Goal: Navigation & Orientation: Find specific page/section

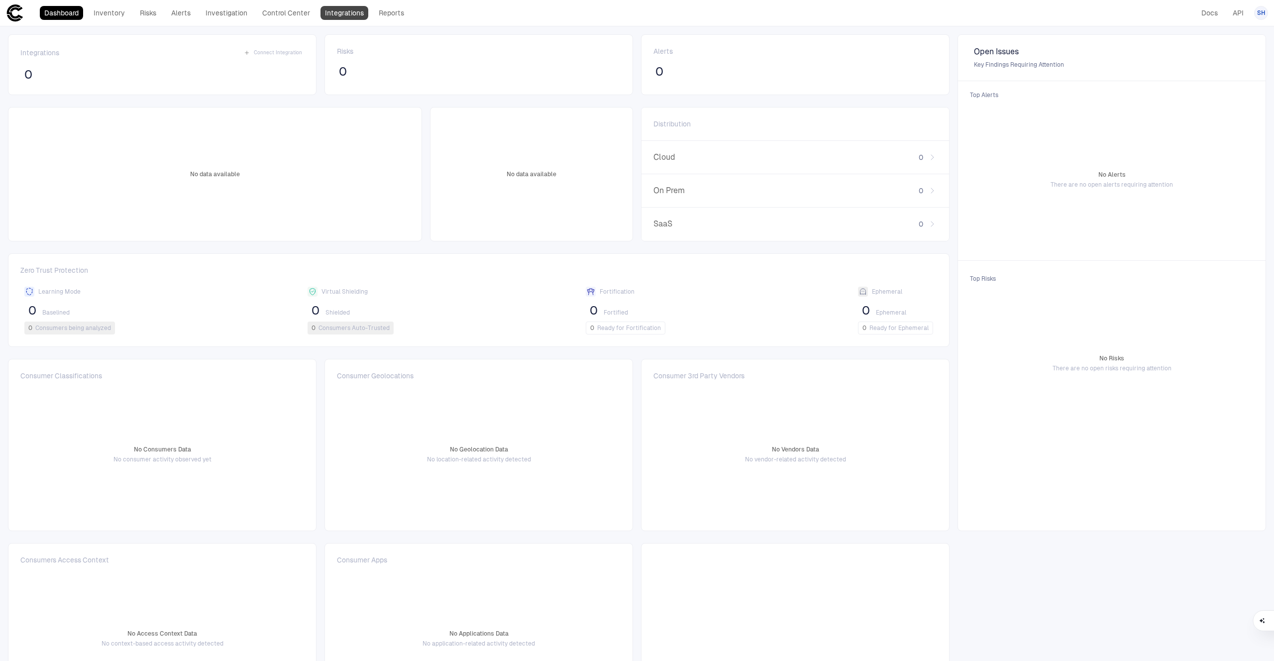
click at [344, 18] on link "Integrations" at bounding box center [345, 13] width 48 height 14
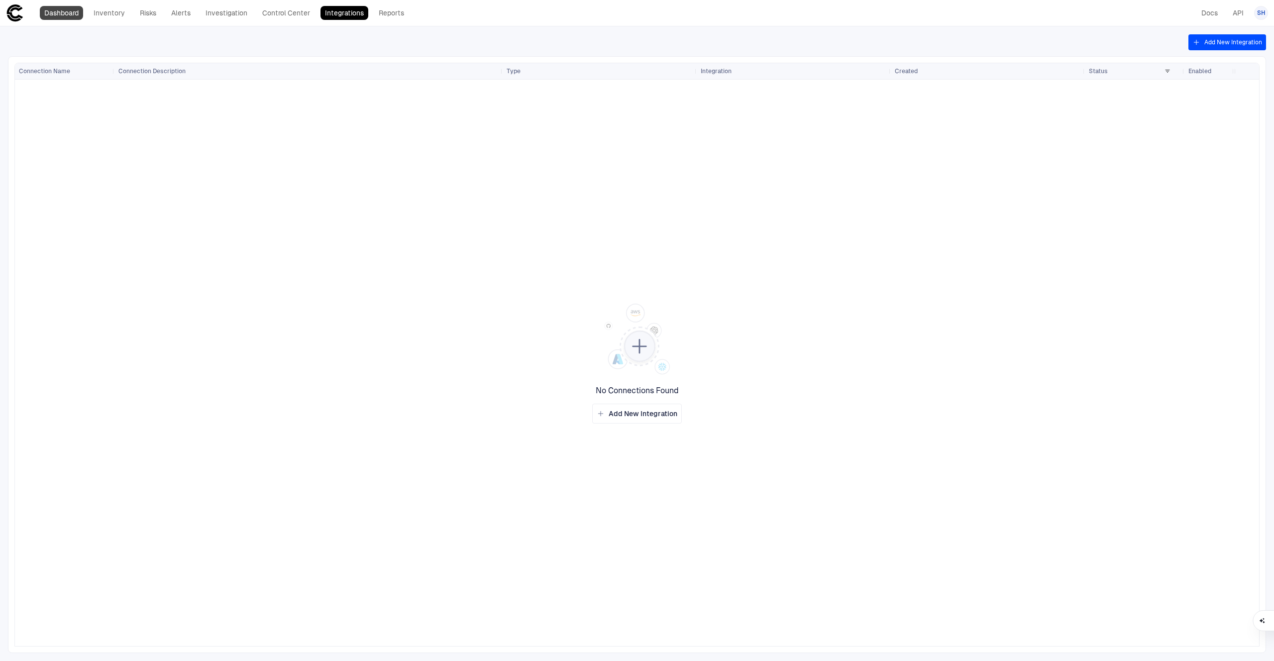
click at [67, 11] on link "Dashboard" at bounding box center [61, 13] width 43 height 14
